Goal: Find specific page/section: Find specific page/section

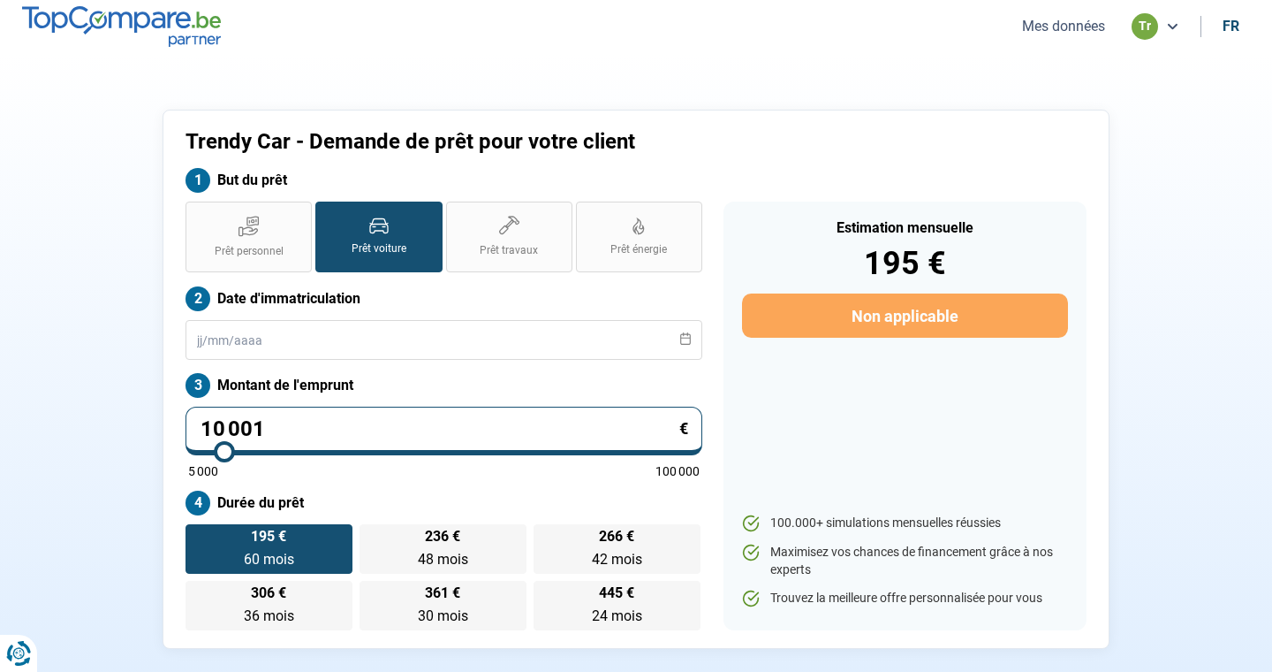
click at [1173, 25] on icon at bounding box center [1173, 26] width 14 height 14
click at [1075, 23] on button "Mes données" at bounding box center [1064, 26] width 94 height 19
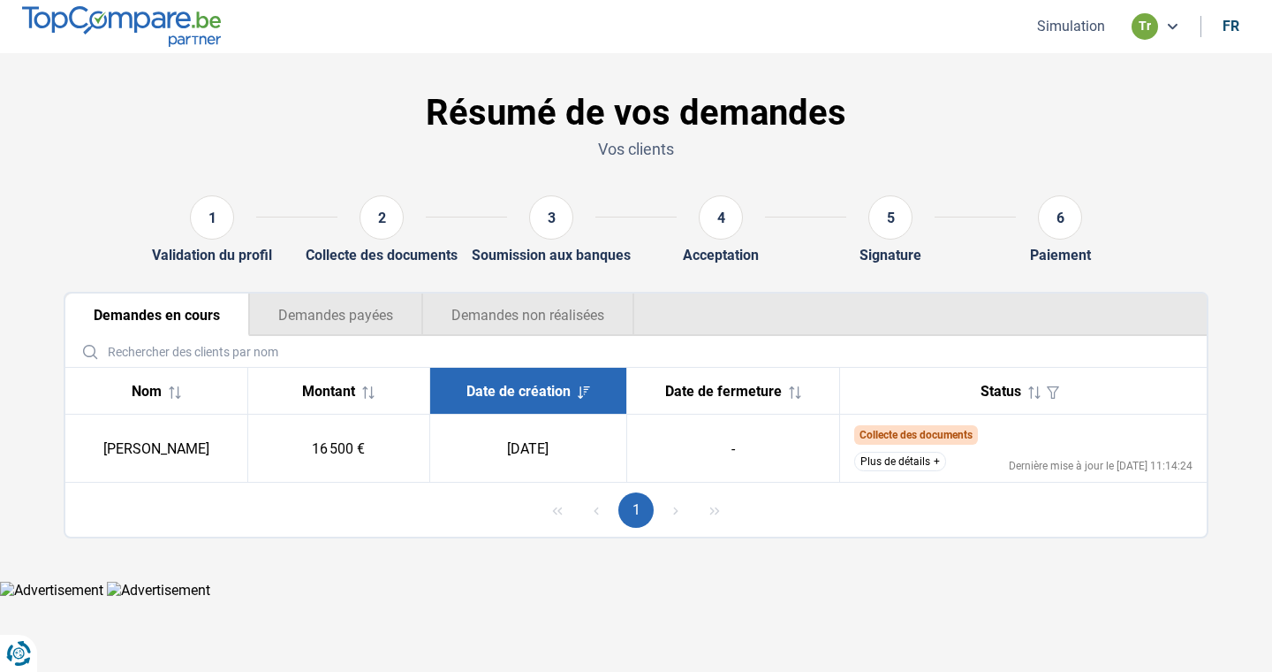
click at [914, 463] on button "Plus de détails" at bounding box center [900, 461] width 92 height 19
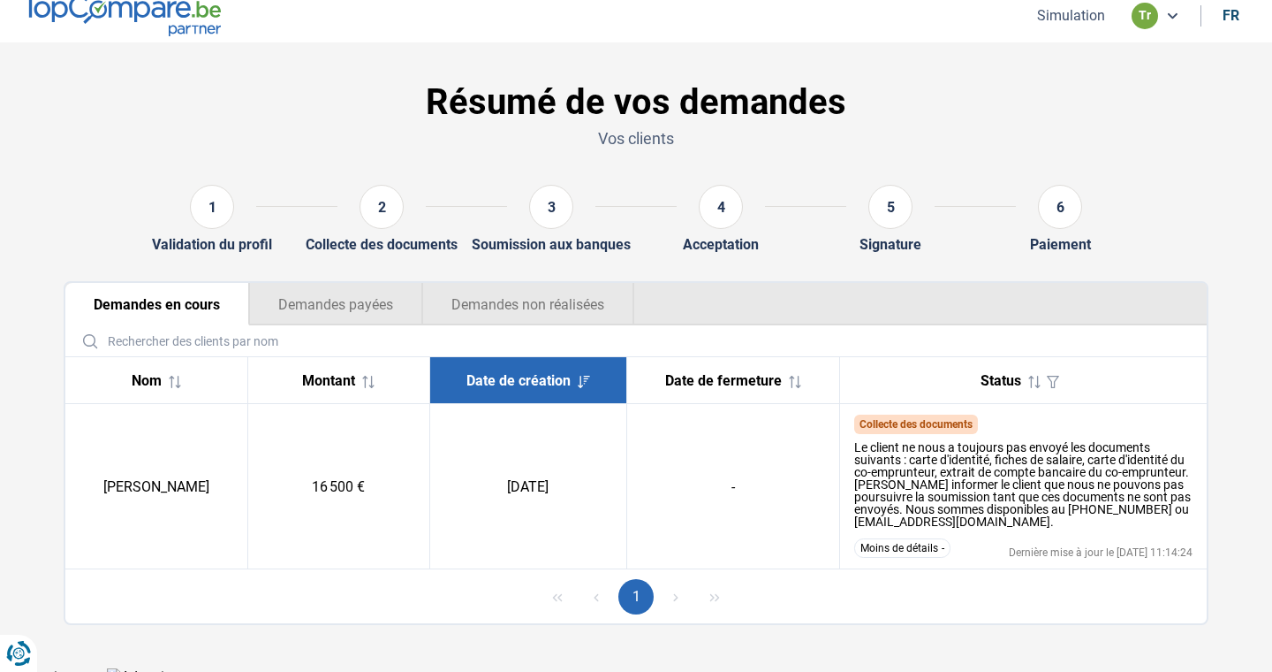
scroll to position [12, 0]
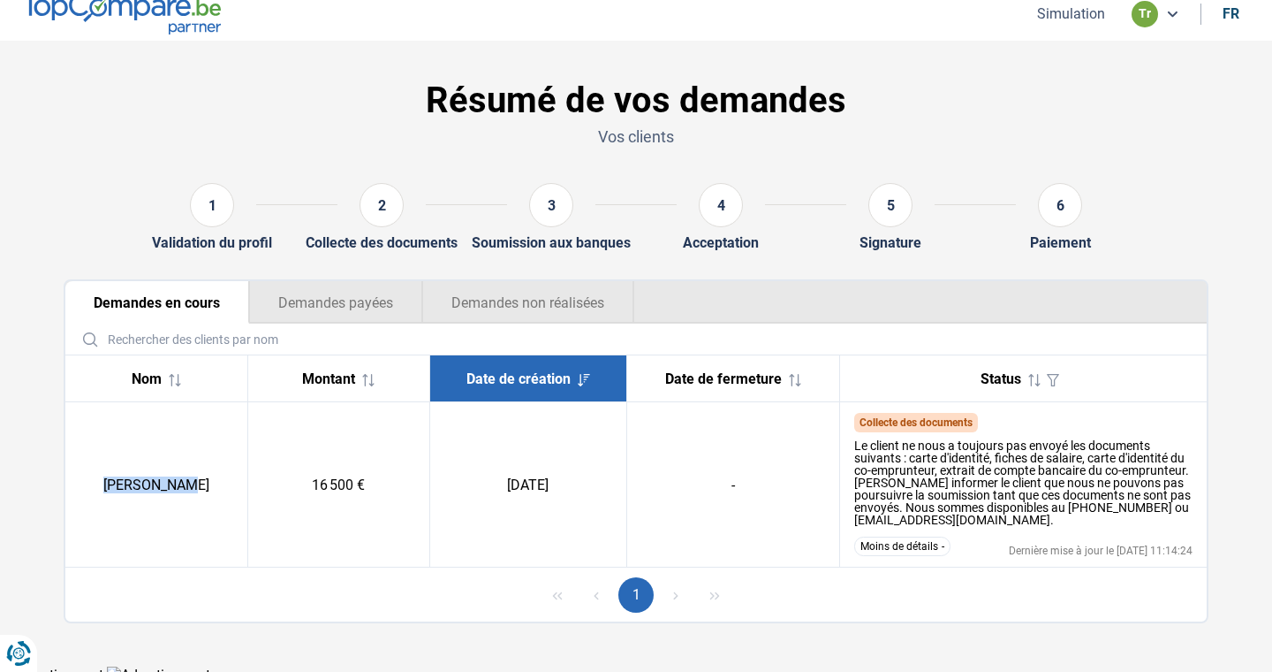
drag, startPoint x: 118, startPoint y: 485, endPoint x: 197, endPoint y: 483, distance: 78.7
click at [197, 483] on td "[PERSON_NAME]" at bounding box center [156, 484] width 182 height 165
copy td "[PERSON_NAME]"
